Goal: Information Seeking & Learning: Compare options

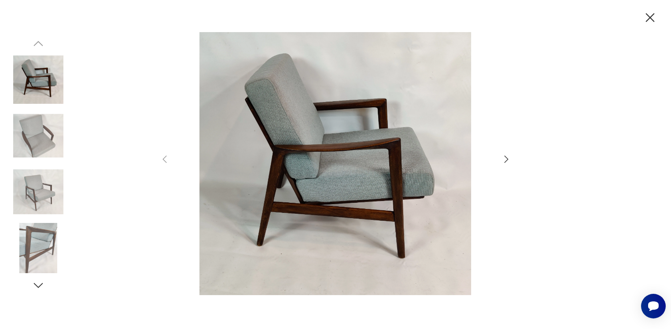
click at [505, 162] on icon "button" at bounding box center [506, 159] width 11 height 11
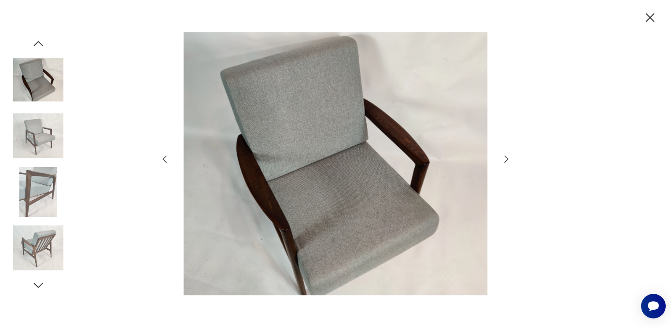
click at [505, 162] on icon "button" at bounding box center [506, 159] width 11 height 11
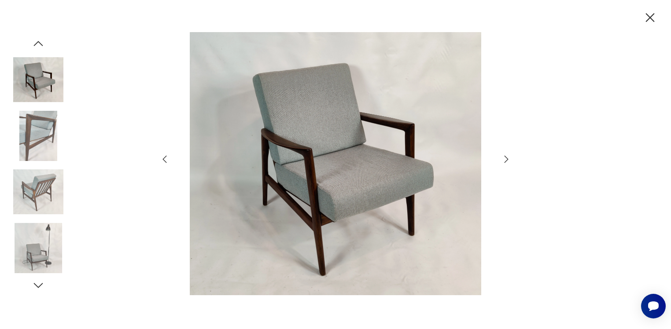
click at [505, 162] on icon "button" at bounding box center [506, 159] width 11 height 11
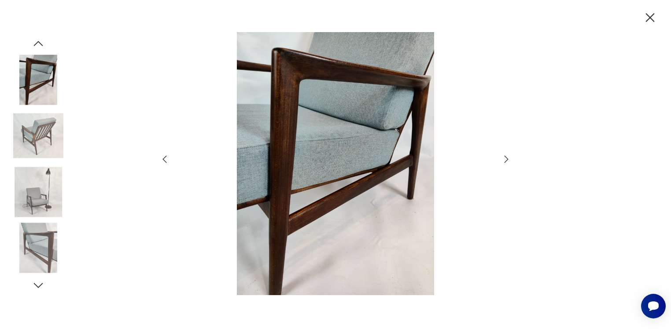
click at [505, 162] on icon "button" at bounding box center [506, 159] width 11 height 11
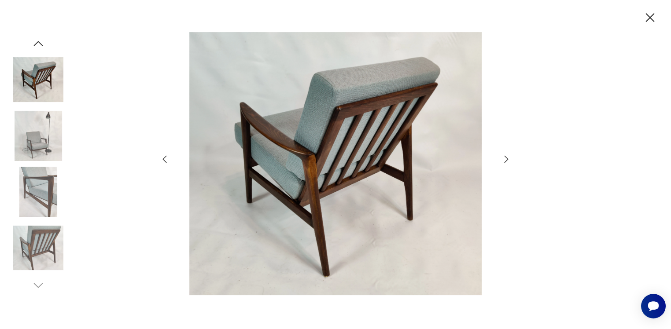
click at [506, 157] on icon "button" at bounding box center [506, 159] width 11 height 11
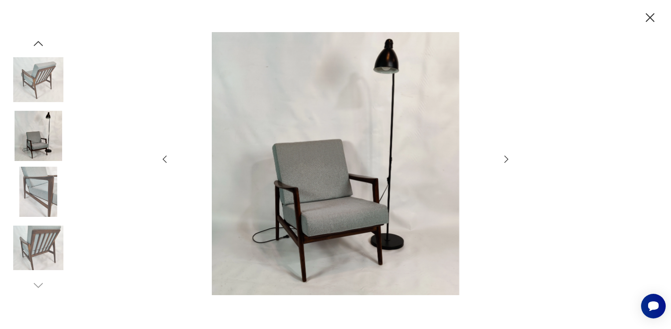
click at [506, 157] on icon "button" at bounding box center [506, 159] width 11 height 11
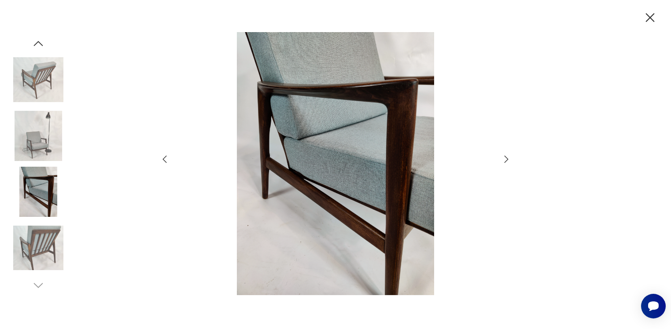
click at [650, 14] on icon "button" at bounding box center [649, 17] width 15 height 15
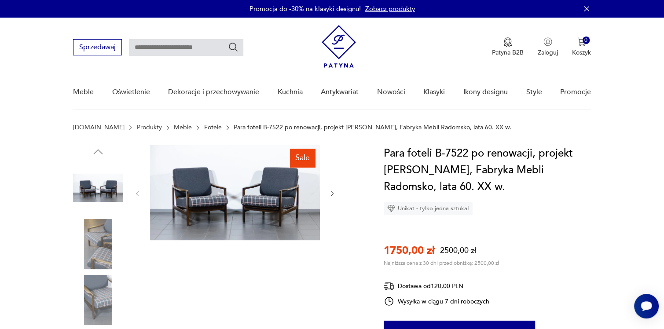
click at [332, 195] on icon "button" at bounding box center [332, 193] width 7 height 7
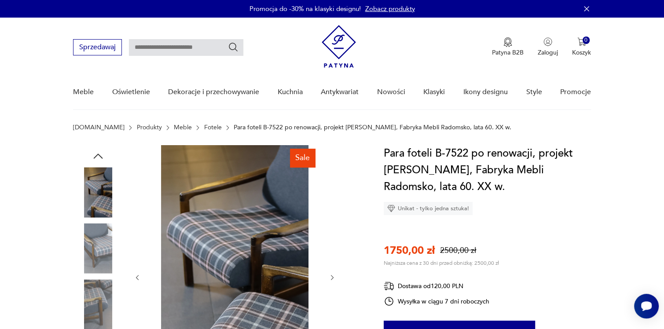
click at [332, 195] on div at bounding box center [235, 277] width 202 height 265
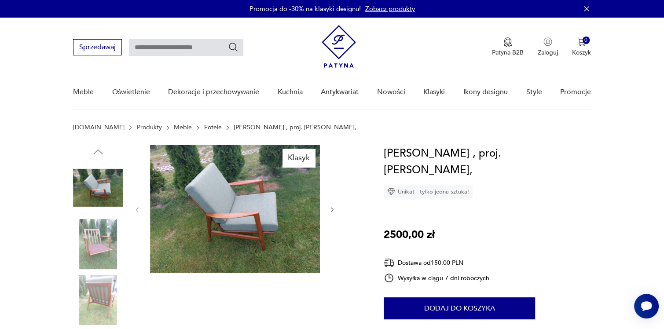
click at [264, 205] on img at bounding box center [235, 209] width 170 height 128
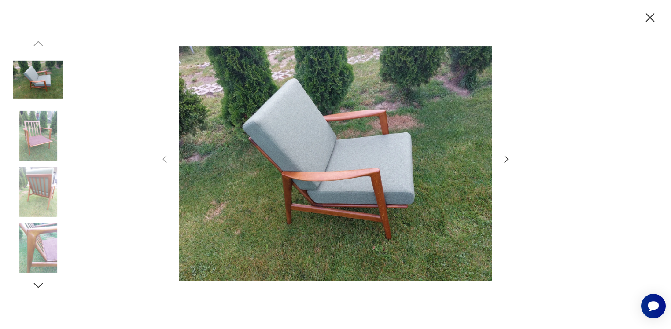
click at [381, 182] on img at bounding box center [335, 163] width 313 height 263
click at [507, 160] on icon "button" at bounding box center [506, 159] width 11 height 11
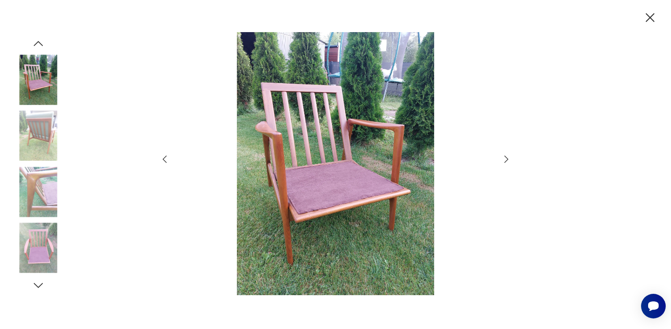
click at [507, 160] on icon "button" at bounding box center [506, 159] width 4 height 7
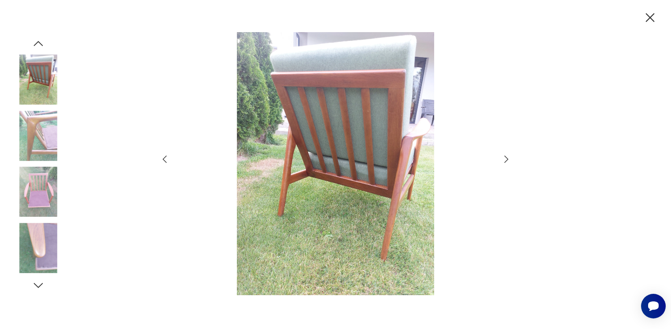
click at [507, 160] on icon "button" at bounding box center [506, 159] width 4 height 7
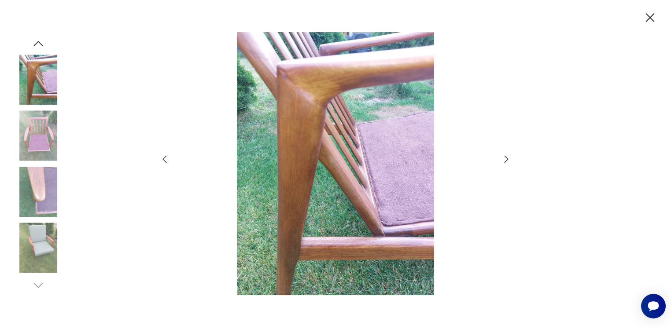
click at [507, 160] on icon "button" at bounding box center [506, 159] width 4 height 7
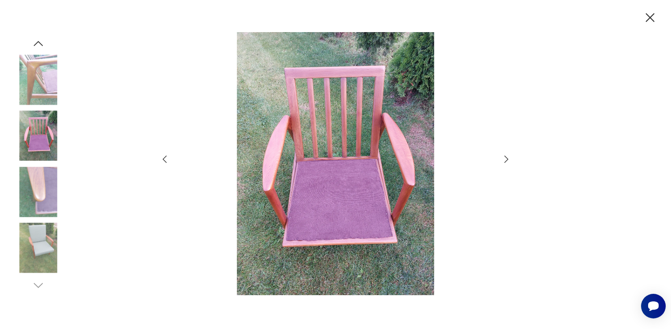
click at [507, 160] on icon "button" at bounding box center [506, 159] width 4 height 7
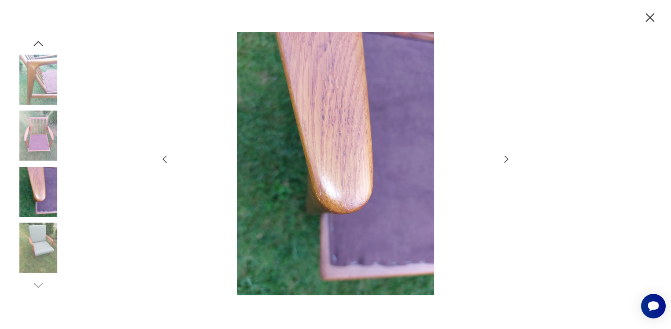
click at [507, 160] on icon "button" at bounding box center [506, 159] width 4 height 7
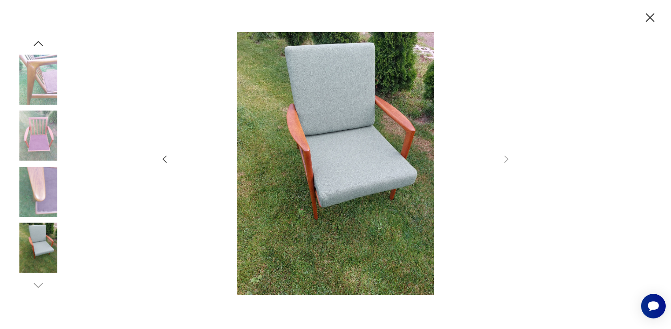
click at [655, 11] on icon "button" at bounding box center [649, 17] width 15 height 15
